Goal: Transaction & Acquisition: Book appointment/travel/reservation

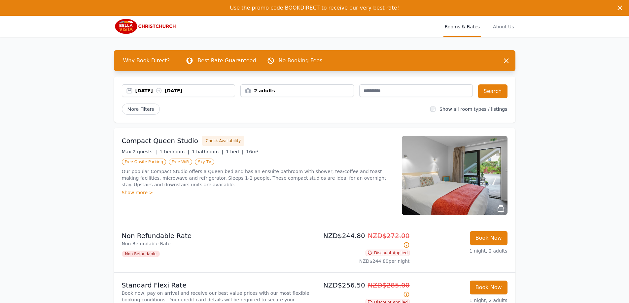
click at [513, 114] on div "[DATE] [DATE] 2 adults Search More Filters Show all room types / listings" at bounding box center [314, 100] width 401 height 46
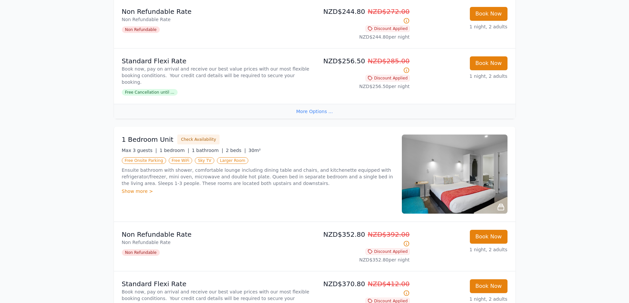
scroll to position [231, 0]
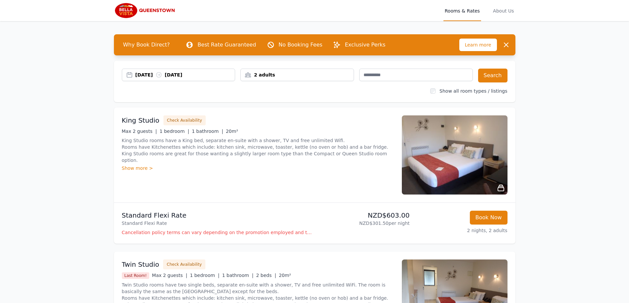
click at [92, 95] on div "Open main menu Rooms & Rates About Us Why Book Direct? Best Rate Guaranteed No …" at bounding box center [314, 309] width 629 height 619
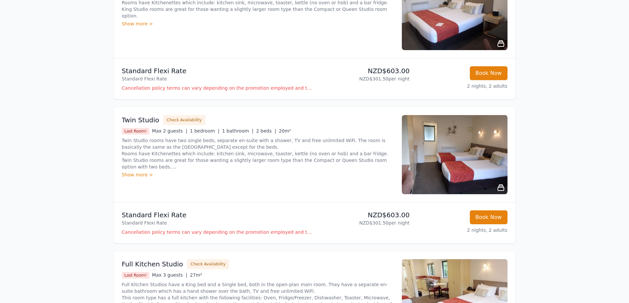
scroll to position [83, 0]
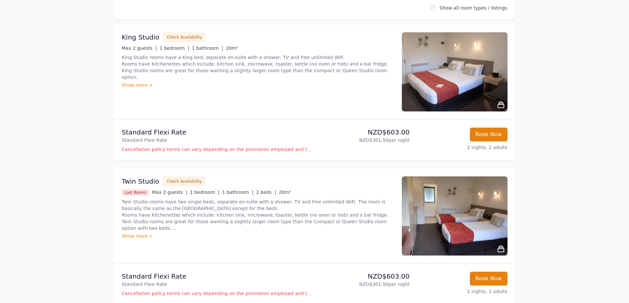
click at [454, 98] on img at bounding box center [455, 71] width 106 height 79
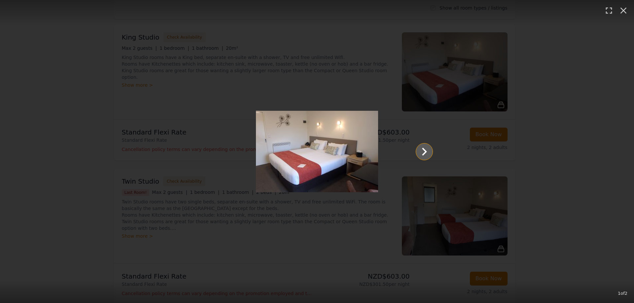
click at [426, 151] on icon "Show slide 2 of 2" at bounding box center [424, 152] width 5 height 8
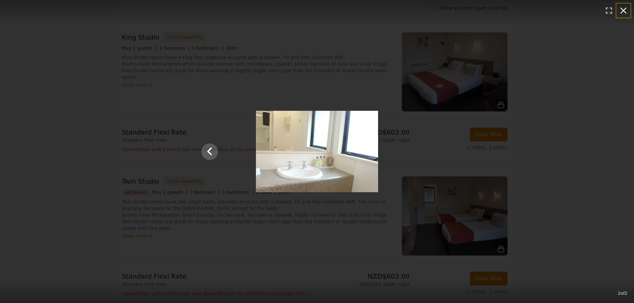
click at [619, 12] on icon "button" at bounding box center [623, 10] width 11 height 11
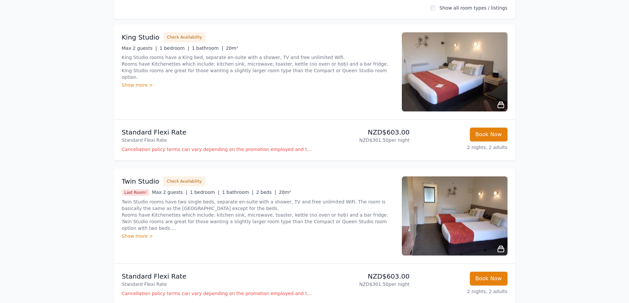
click at [591, 83] on div "1 of 2" at bounding box center [314, 164] width 566 height 273
drag, startPoint x: 545, startPoint y: 102, endPoint x: 544, endPoint y: 96, distance: 5.6
click at [545, 102] on div "Open main menu Rooms & Rates About Us Why Book Direct? Best Rate Guaranteed No …" at bounding box center [314, 226] width 629 height 619
drag, startPoint x: 599, startPoint y: 88, endPoint x: 604, endPoint y: 71, distance: 18.1
click at [602, 86] on div "Open main menu Rooms & Rates About Us Why Book Direct? Best Rate Guaranteed No …" at bounding box center [314, 226] width 629 height 619
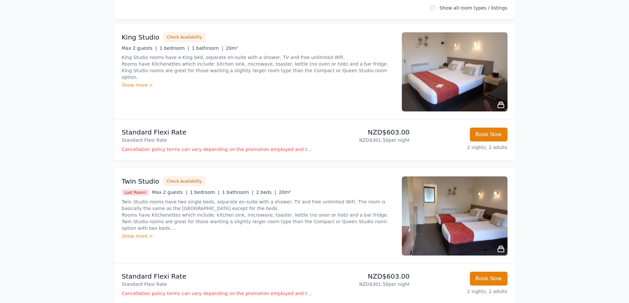
drag, startPoint x: 602, startPoint y: 58, endPoint x: 591, endPoint y: 37, distance: 24.2
click at [600, 57] on div "Open main menu Rooms & Rates About Us Why Book Direct? Best Rate Guaranteed No …" at bounding box center [314, 226] width 629 height 619
